Goal: Information Seeking & Learning: Find specific fact

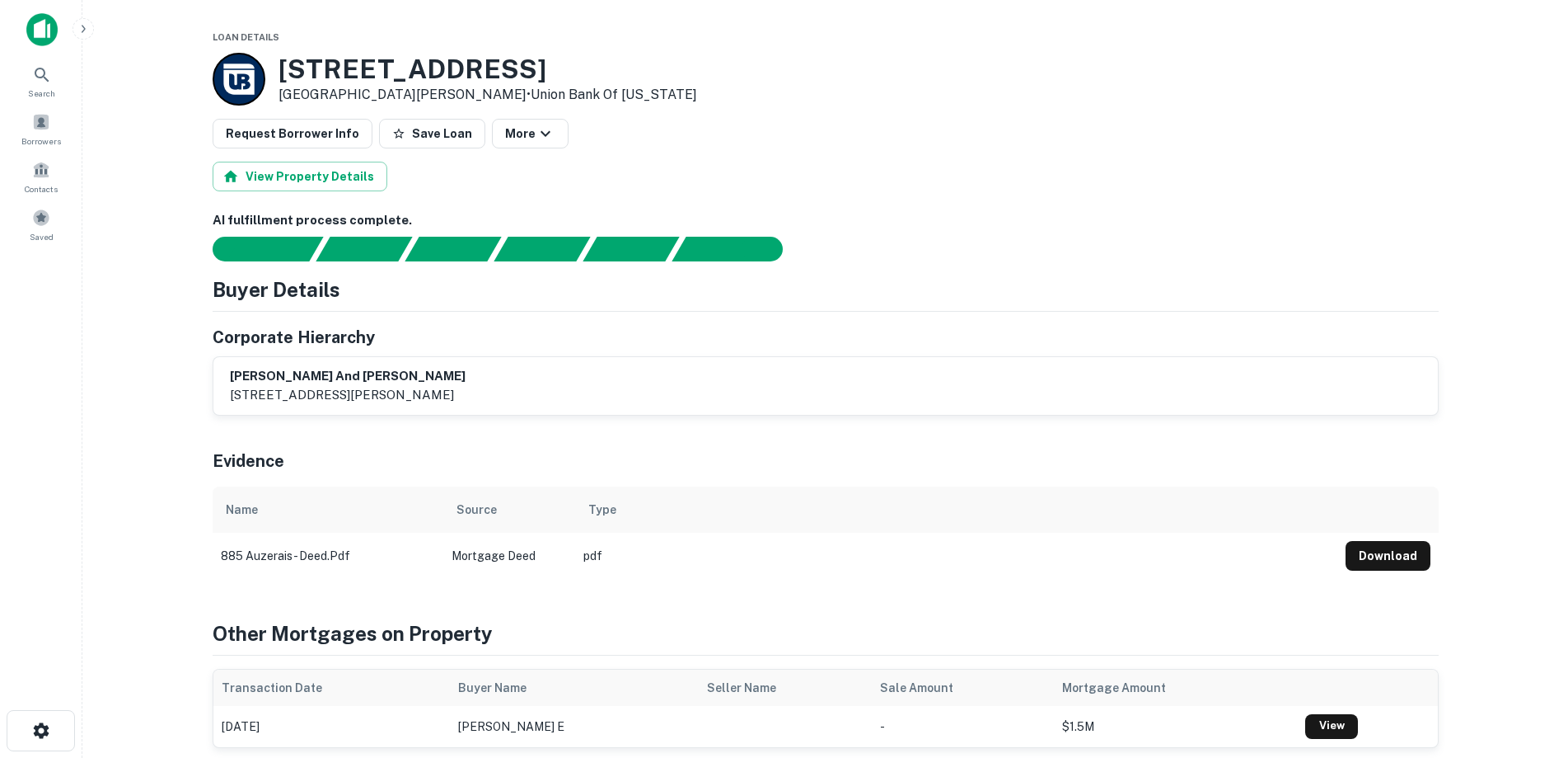
click at [785, 88] on div "885 Auzerais Ave San Jose, CA95126 • Union Bank Of Michigan" at bounding box center [826, 79] width 1226 height 53
drag, startPoint x: 574, startPoint y: 63, endPoint x: 284, endPoint y: 80, distance: 290.5
click at [284, 80] on div "885 Auzerais Ave San Jose, CA95126 • Union Bank Of Michigan" at bounding box center [826, 79] width 1226 height 53
copy h3 "885 Auzerais Ave"
